Goal: Information Seeking & Learning: Learn about a topic

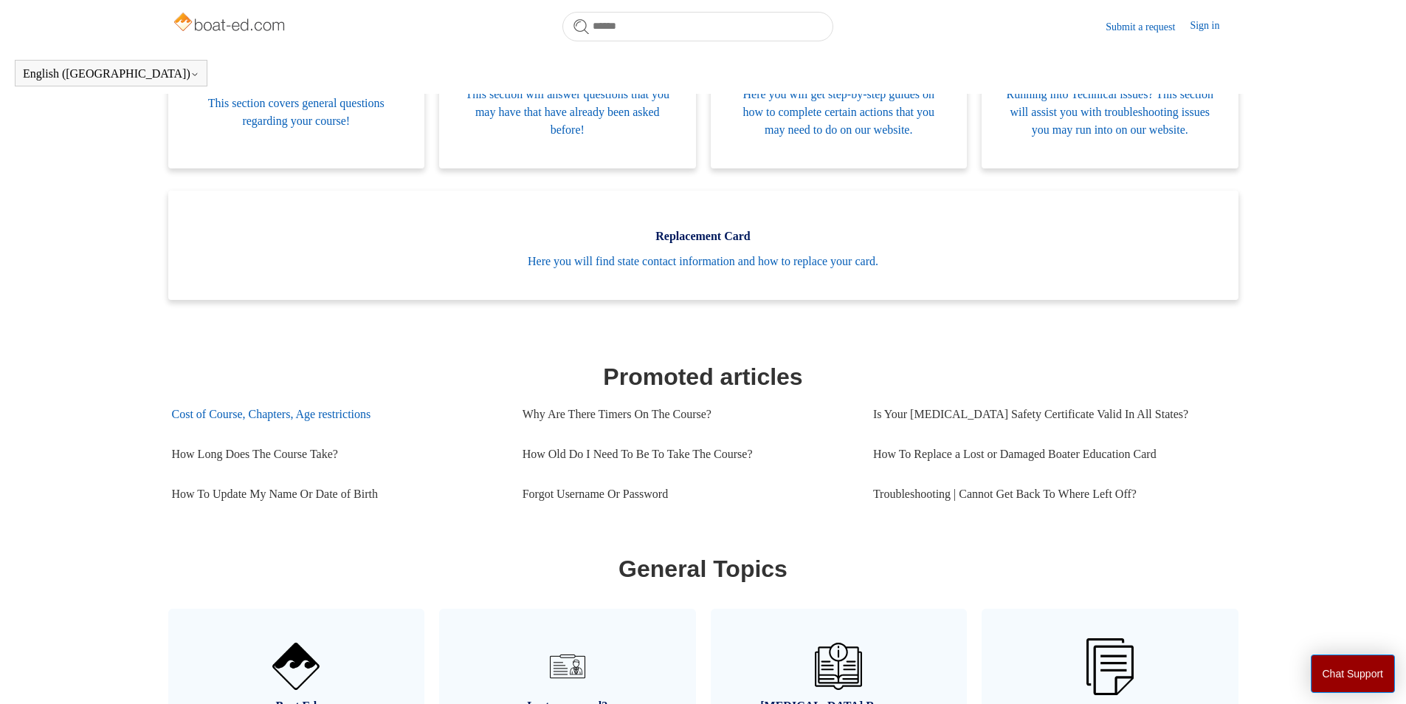
scroll to position [402, 0]
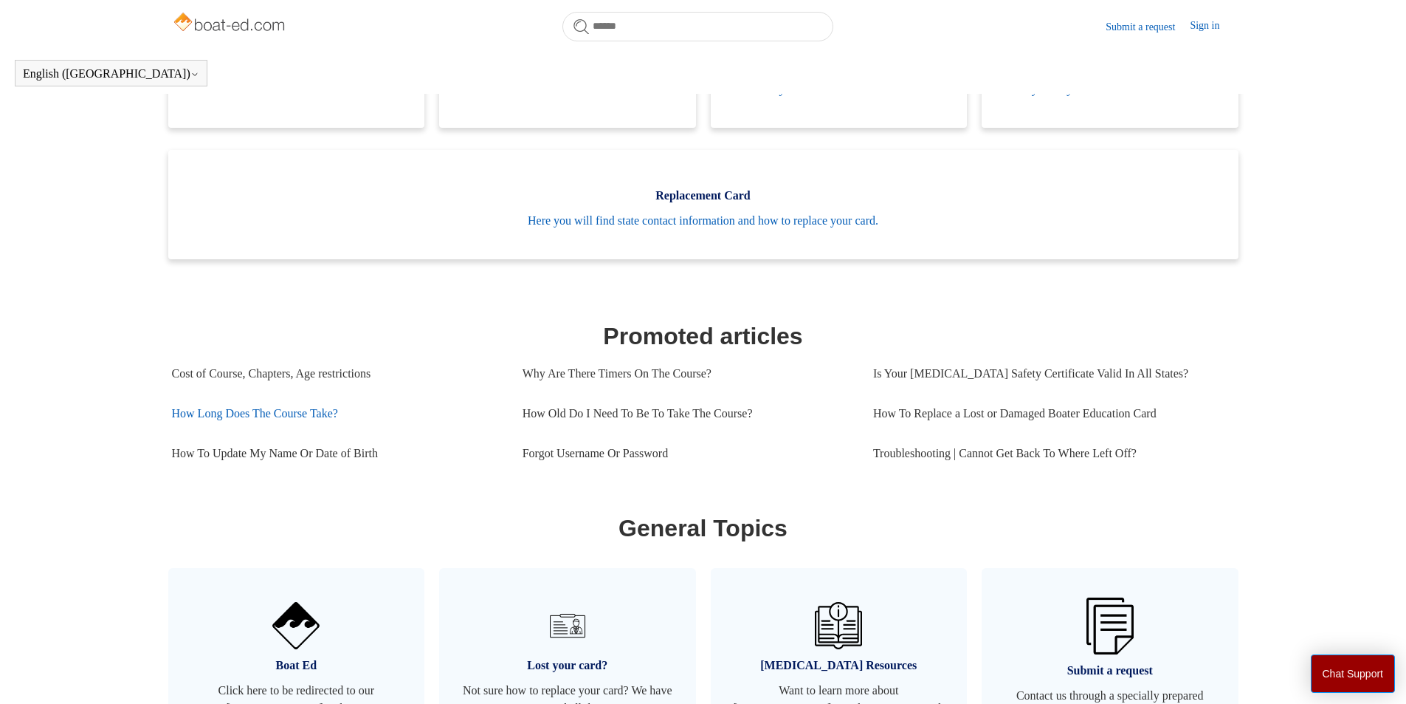
click at [304, 427] on link "How Long Does The Course Take?" at bounding box center [336, 414] width 329 height 40
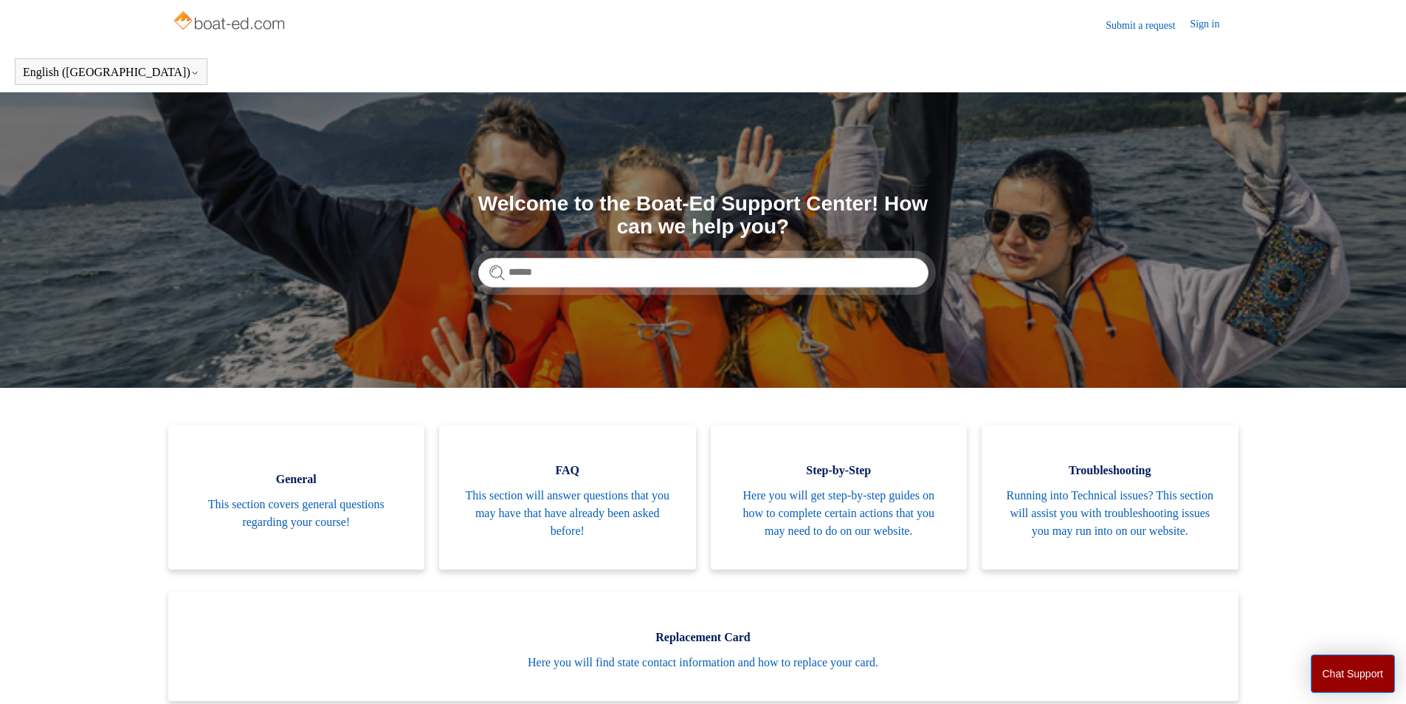
scroll to position [0, 0]
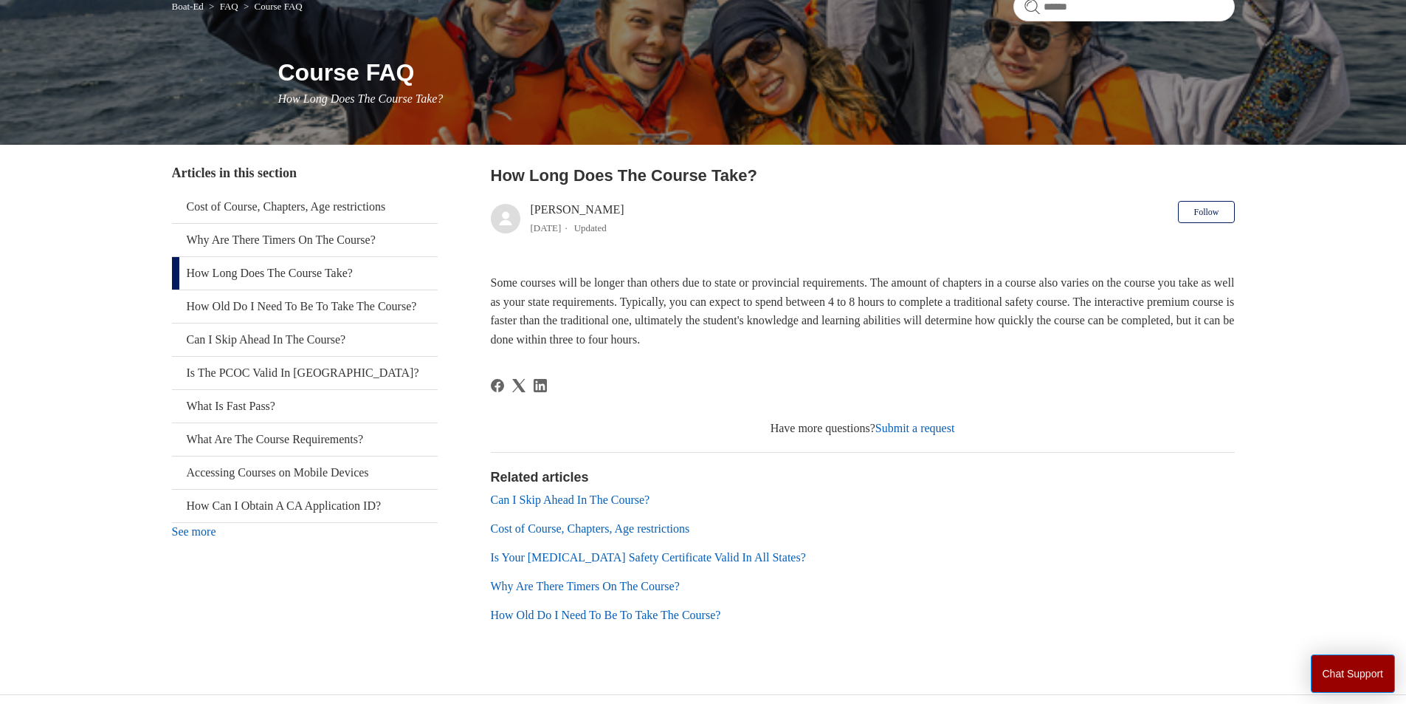
scroll to position [148, 0]
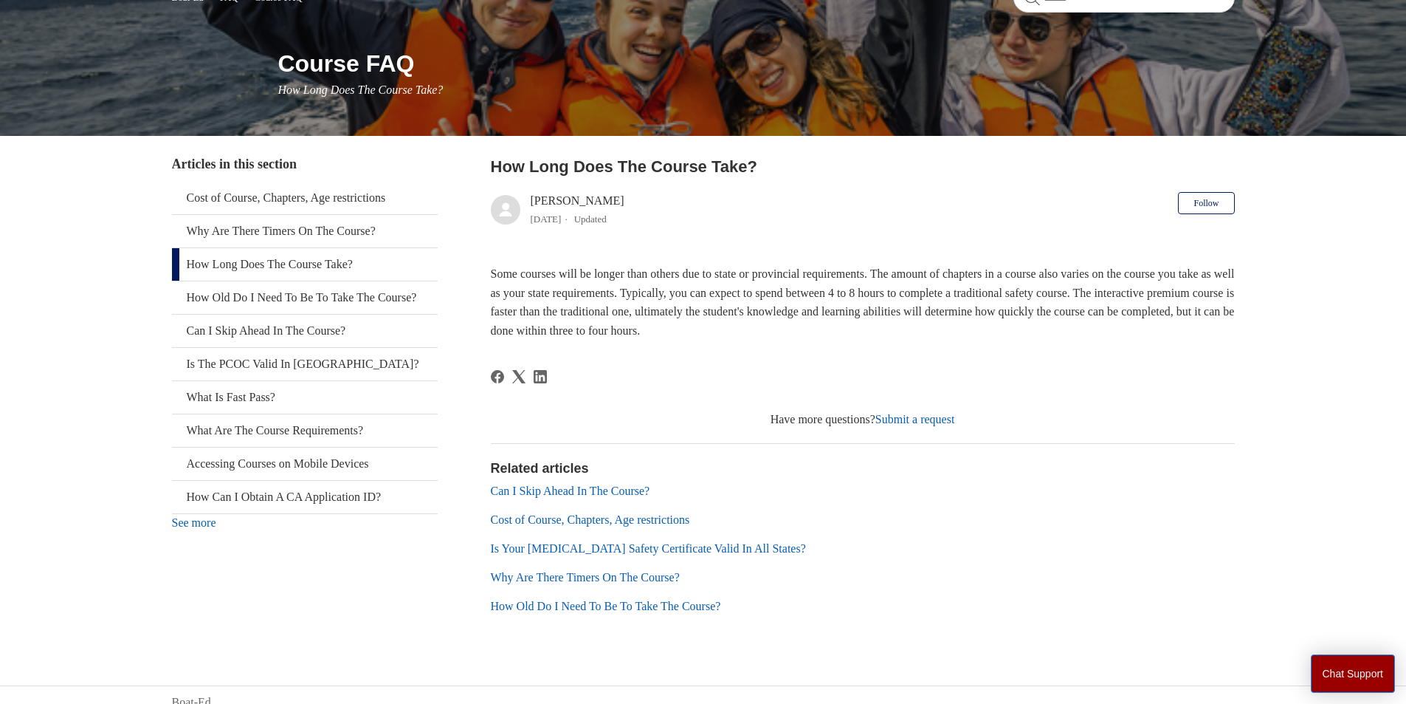
click at [610, 495] on link "Can I Skip Ahead In The Course?" at bounding box center [570, 490] width 159 height 13
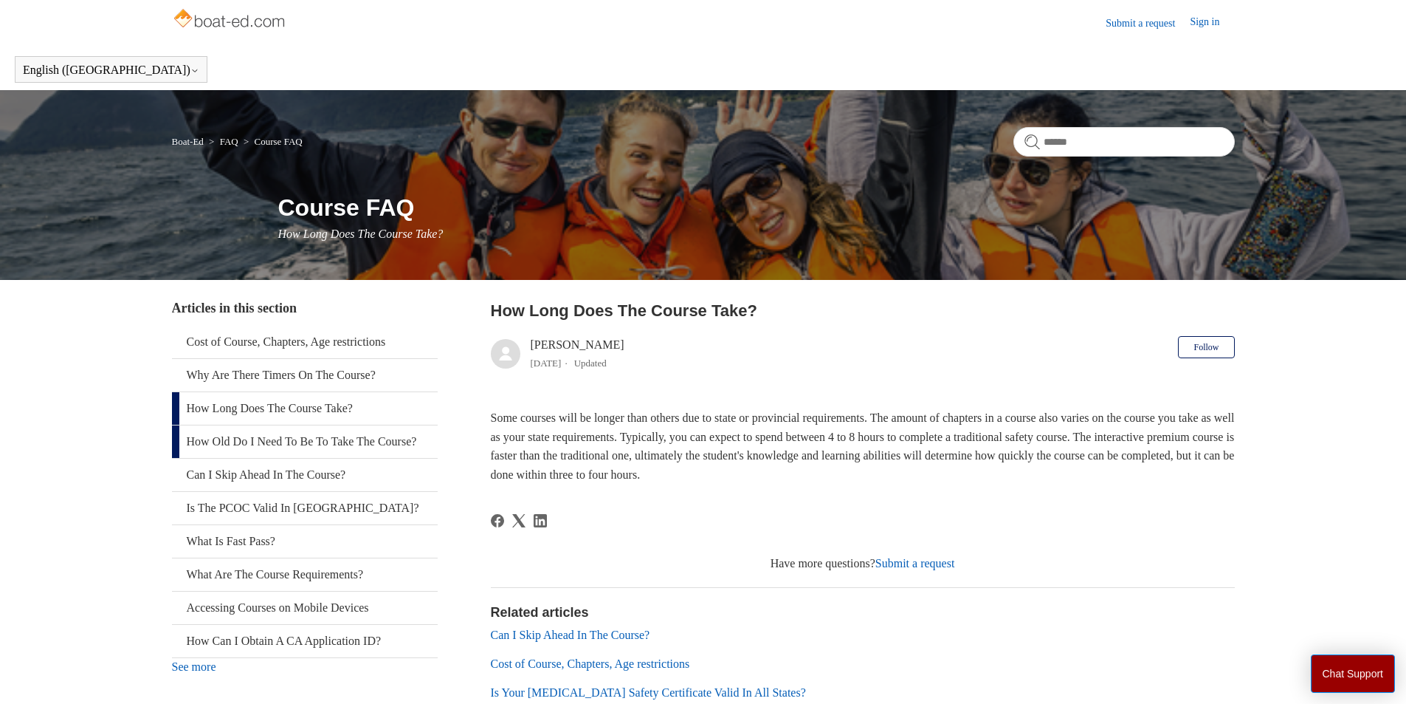
scroll to position [0, 0]
